Goal: Information Seeking & Learning: Understand process/instructions

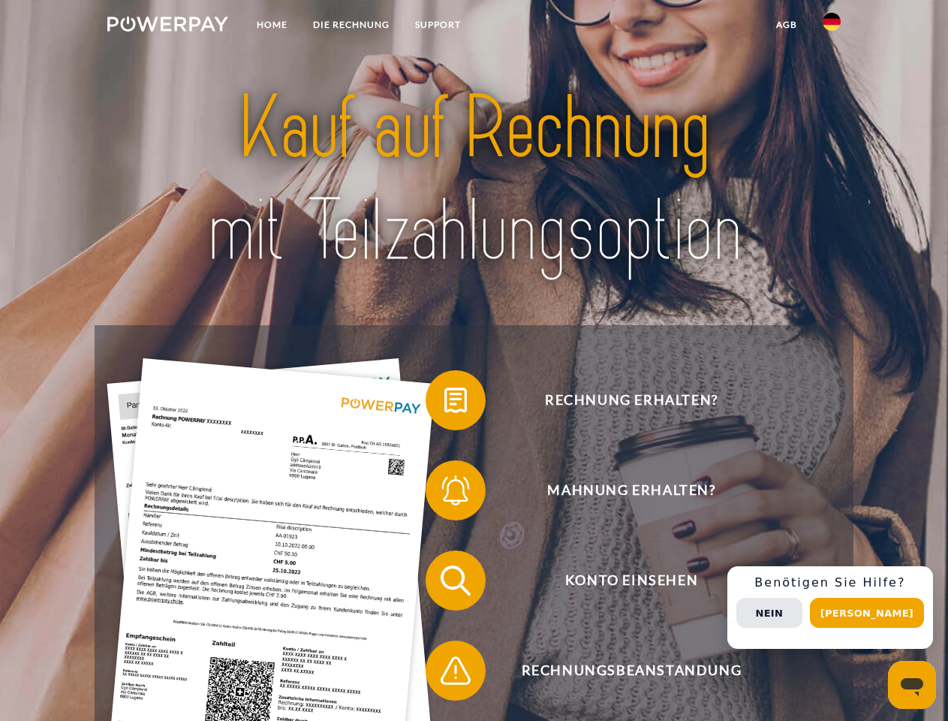
click at [167, 26] on img at bounding box center [167, 24] width 121 height 15
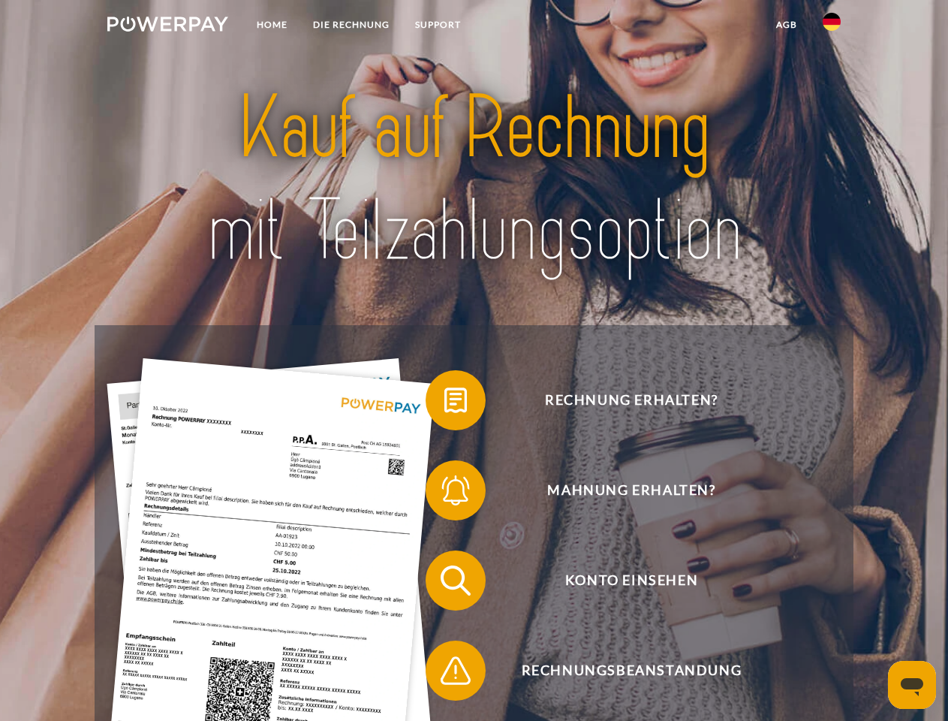
click at [832, 26] on img at bounding box center [832, 22] width 18 height 18
click at [786, 25] on link "agb" at bounding box center [787, 24] width 47 height 27
click at [445, 403] on span at bounding box center [433, 400] width 75 height 75
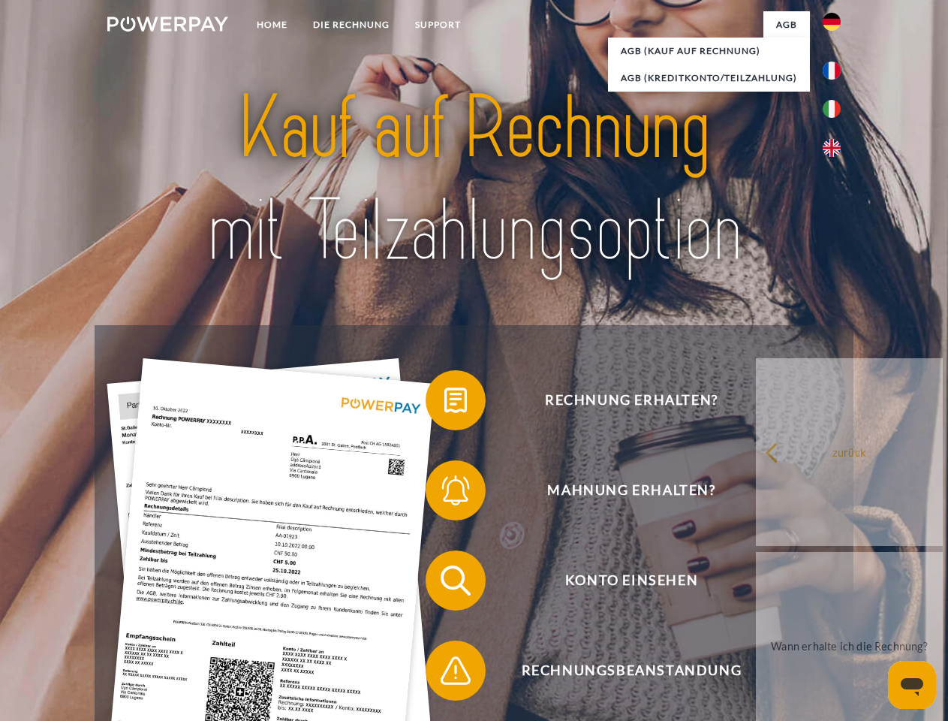
click at [445, 493] on span at bounding box center [433, 490] width 75 height 75
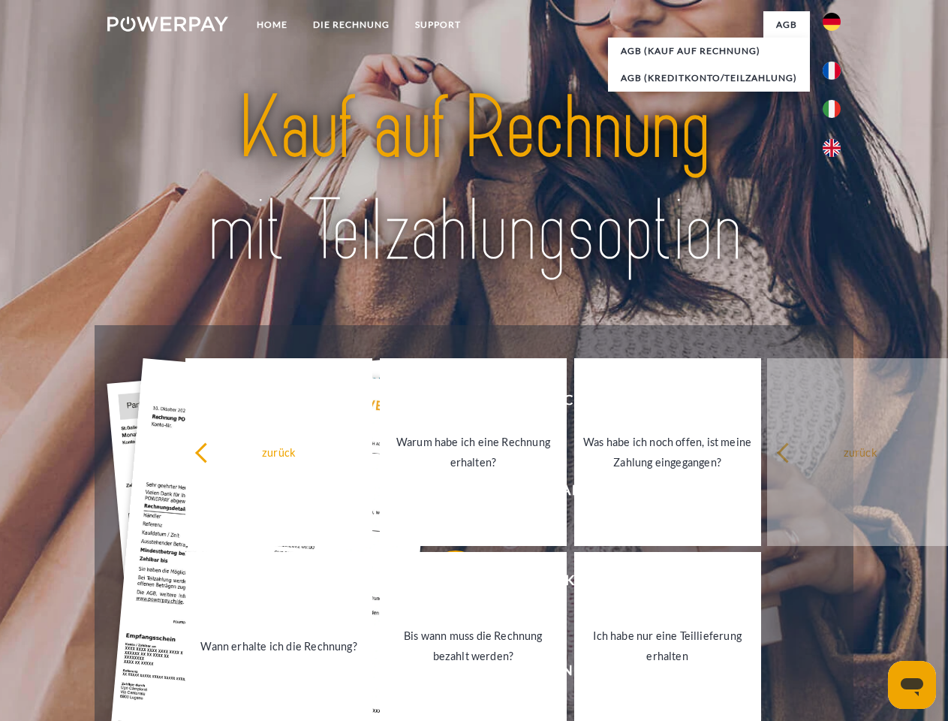
click at [445, 583] on link "Bis wann muss die Rechnung bezahlt werden?" at bounding box center [473, 646] width 187 height 188
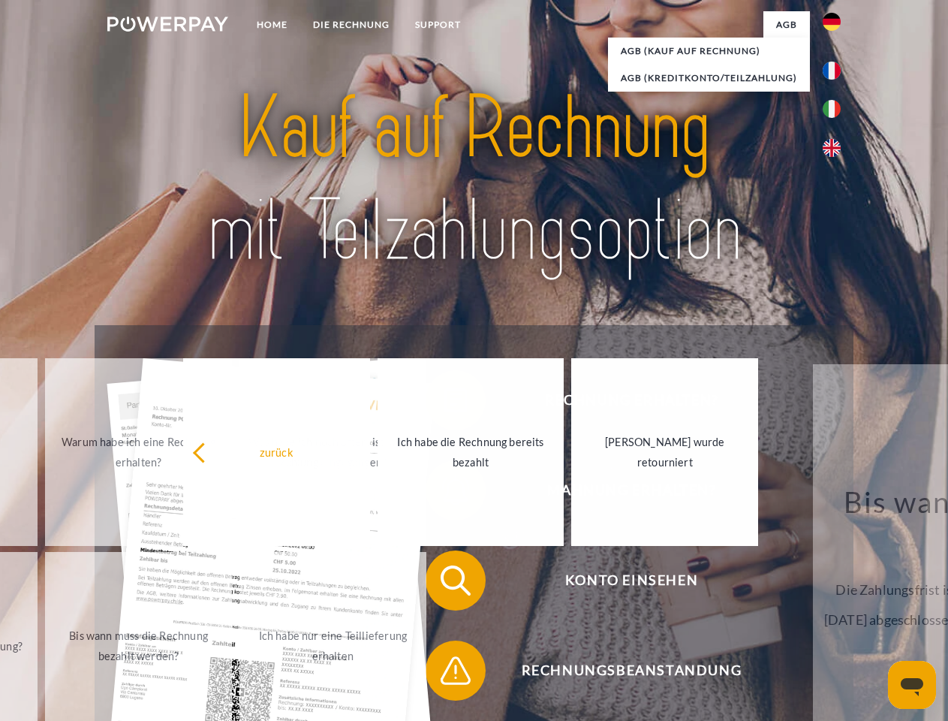
click at [445, 674] on span at bounding box center [433, 670] width 75 height 75
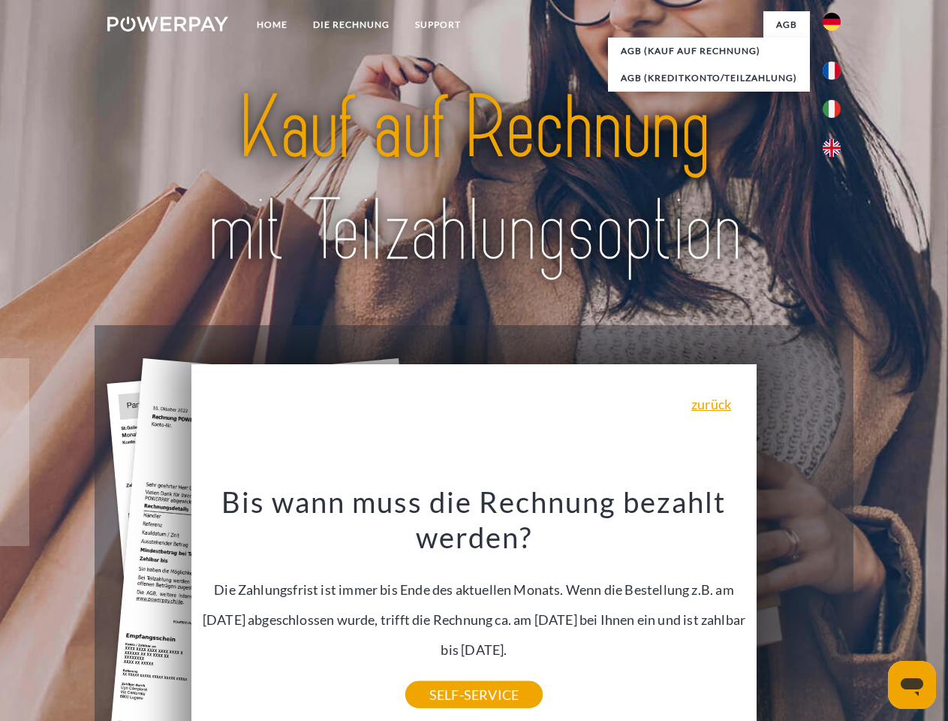
click at [836, 607] on div "Rechnung erhalten? Mahnung erhalten? Konto einsehen" at bounding box center [474, 625] width 758 height 601
click at [799, 610] on span "Konto einsehen" at bounding box center [632, 580] width 368 height 60
click at [872, 613] on header "Home DIE RECHNUNG SUPPORT" at bounding box center [474, 518] width 948 height 1037
